Goal: Task Accomplishment & Management: Use online tool/utility

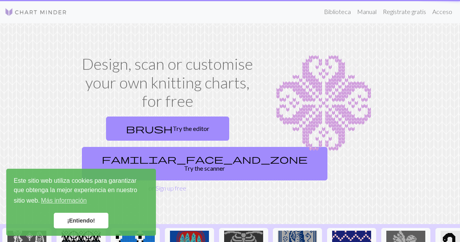
click at [97, 224] on link "¡Entiendo!" at bounding box center [81, 221] width 55 height 16
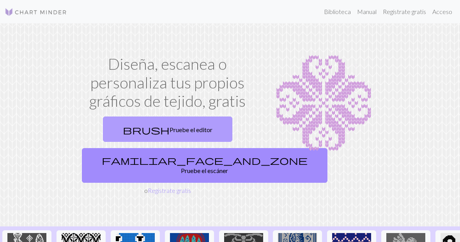
click at [119, 118] on link "brush Pruebe el editor" at bounding box center [167, 128] width 129 height 25
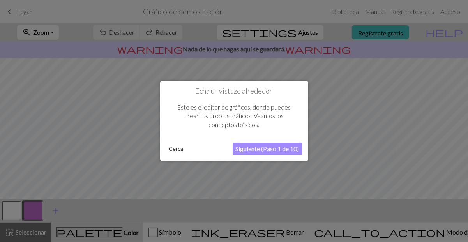
click at [259, 149] on font "Siguiente (Paso 1 de 10)" at bounding box center [268, 148] width 64 height 7
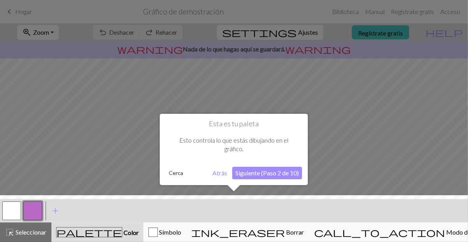
click at [250, 178] on button "Siguiente (Paso 2 de 10)" at bounding box center [267, 173] width 70 height 12
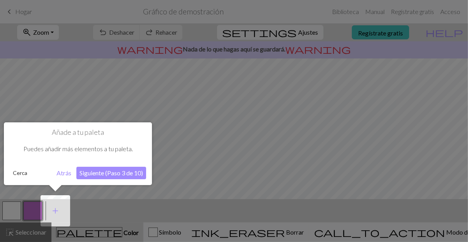
click at [97, 178] on button "Siguiente (Paso 3 de 10)" at bounding box center [111, 173] width 70 height 12
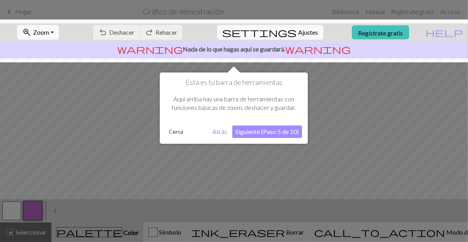
click at [239, 141] on div "Esta es tu barra de herramientas Aquí arriba hay una barra de herramientas con …" at bounding box center [234, 107] width 148 height 71
click at [241, 131] on font "Siguiente (Paso 5 de 10)" at bounding box center [267, 131] width 64 height 7
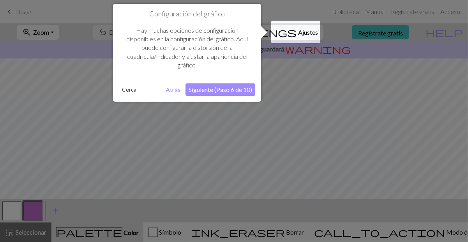
click at [221, 97] on div "Configuración del gráfico Hay muchas opciones de configuración disponibles en l…" at bounding box center [187, 53] width 148 height 98
click at [128, 87] on font "Cerca" at bounding box center [129, 89] width 14 height 7
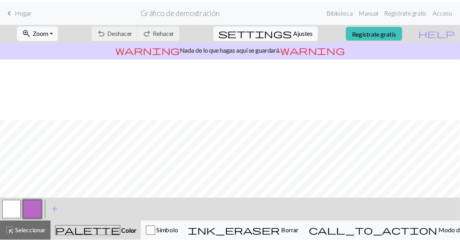
scroll to position [65, 0]
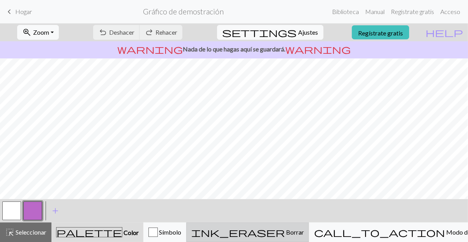
click at [285, 235] on span "ink_eraser" at bounding box center [238, 232] width 94 height 11
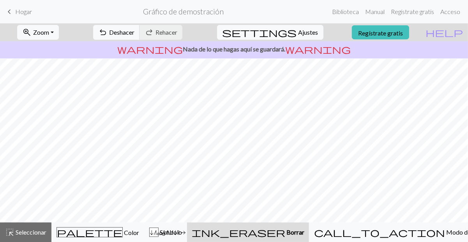
click at [14, 14] on link "keyboard_arrow_left [GEOGRAPHIC_DATA]" at bounding box center [18, 11] width 27 height 13
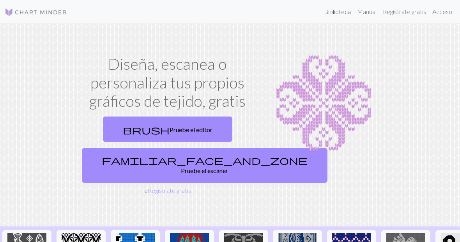
click at [347, 10] on font "Biblioteca" at bounding box center [337, 11] width 27 height 7
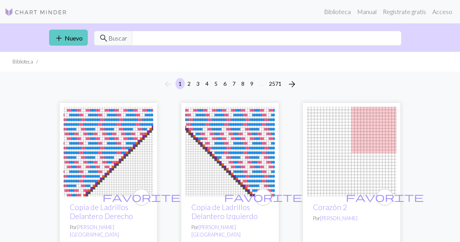
click at [65, 38] on font "Nuevo" at bounding box center [74, 37] width 18 height 7
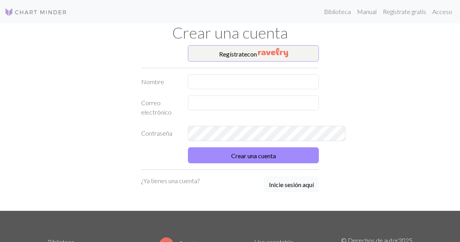
click at [304, 180] on button "Inicie sesión aquí" at bounding box center [291, 184] width 55 height 16
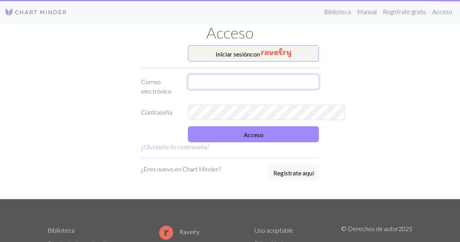
type input "[EMAIL_ADDRESS][DOMAIN_NAME]"
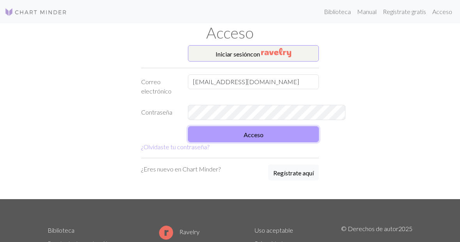
click at [263, 133] on font "Acceso" at bounding box center [254, 134] width 20 height 7
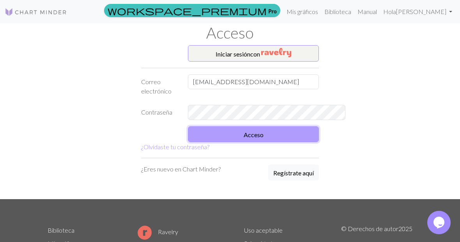
click at [305, 139] on button "Acceso" at bounding box center [253, 134] width 131 height 16
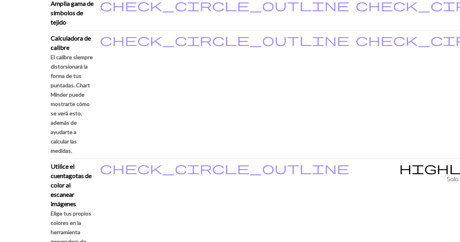
scroll to position [877, 0]
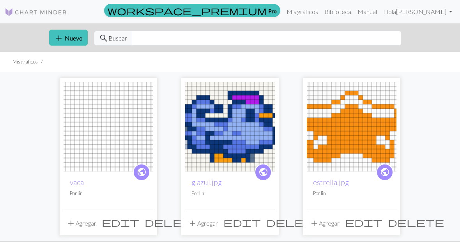
click at [261, 150] on img at bounding box center [230, 127] width 90 height 90
